Goal: Information Seeking & Learning: Learn about a topic

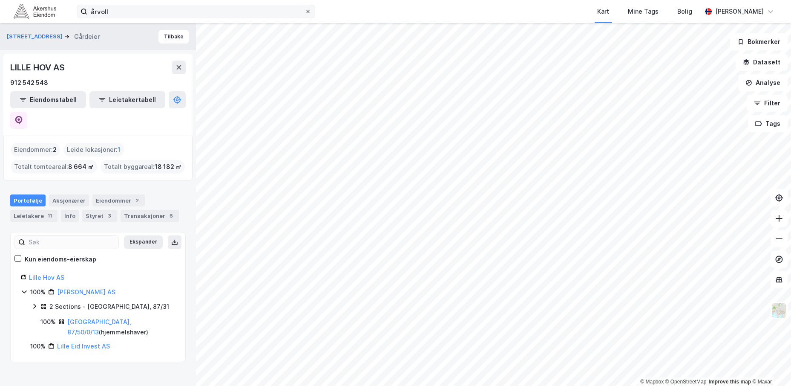
click at [306, 11] on icon at bounding box center [307, 11] width 5 height 5
click at [305, 11] on input "årvoll" at bounding box center [195, 11] width 217 height 13
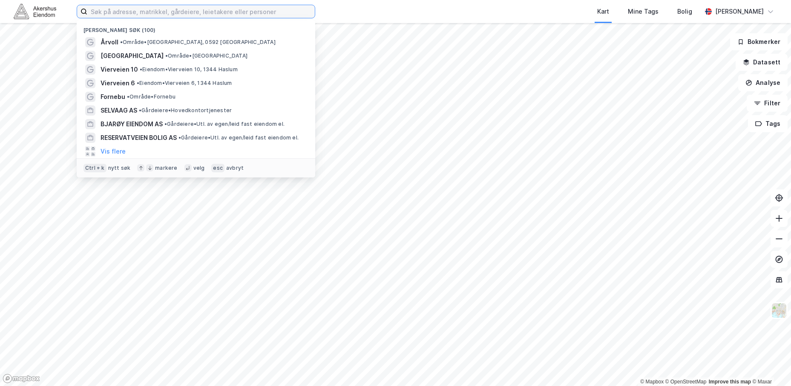
click at [185, 13] on input at bounding box center [200, 11] width 227 height 13
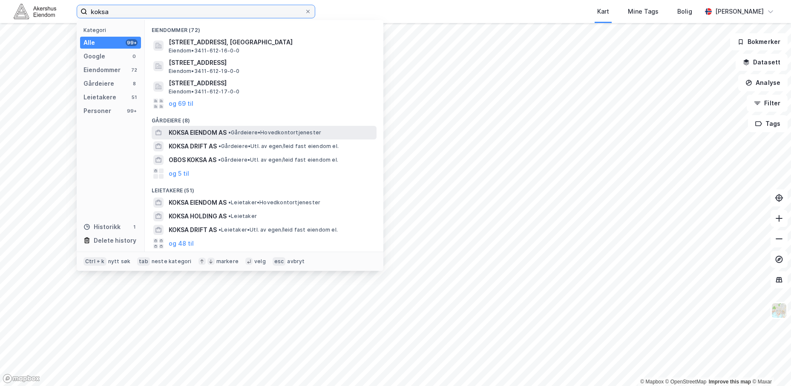
type input "koksa"
click at [219, 130] on span "KOKSA EIENDOM AS" at bounding box center [198, 132] width 58 height 10
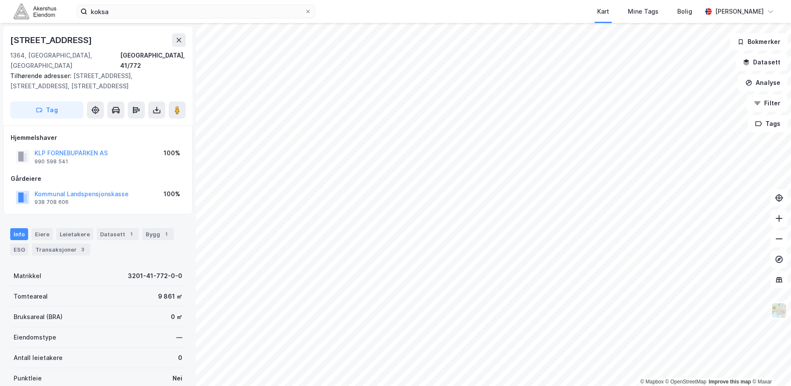
scroll to position [1, 0]
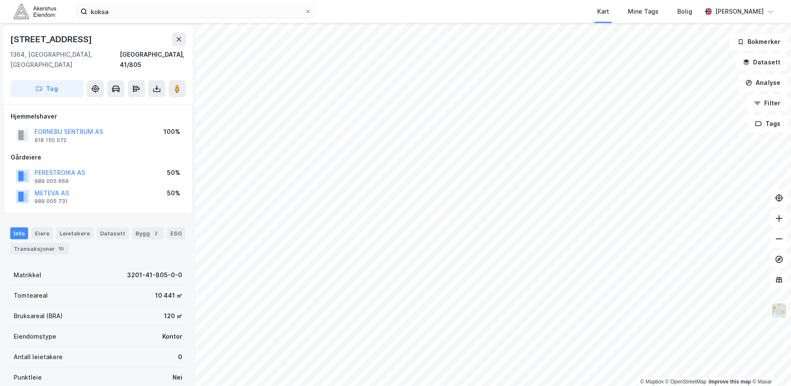
scroll to position [1, 0]
click at [0, 0] on button "PERESTROIKA AS" at bounding box center [0, 0] width 0 height 0
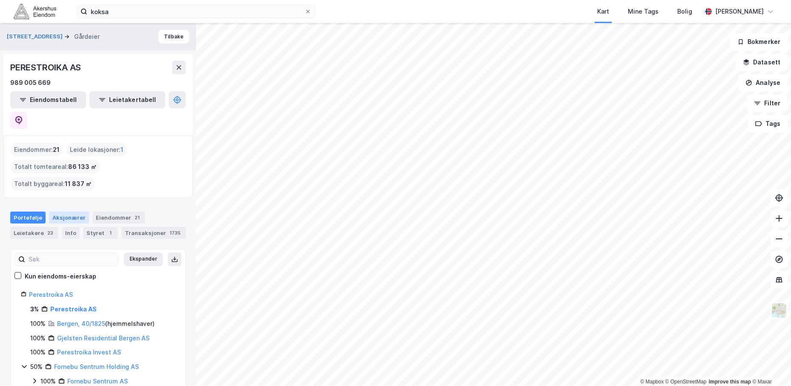
click at [70, 211] on div "Aksjonærer" at bounding box center [69, 217] width 40 height 12
